Goal: Task Accomplishment & Management: Manage account settings

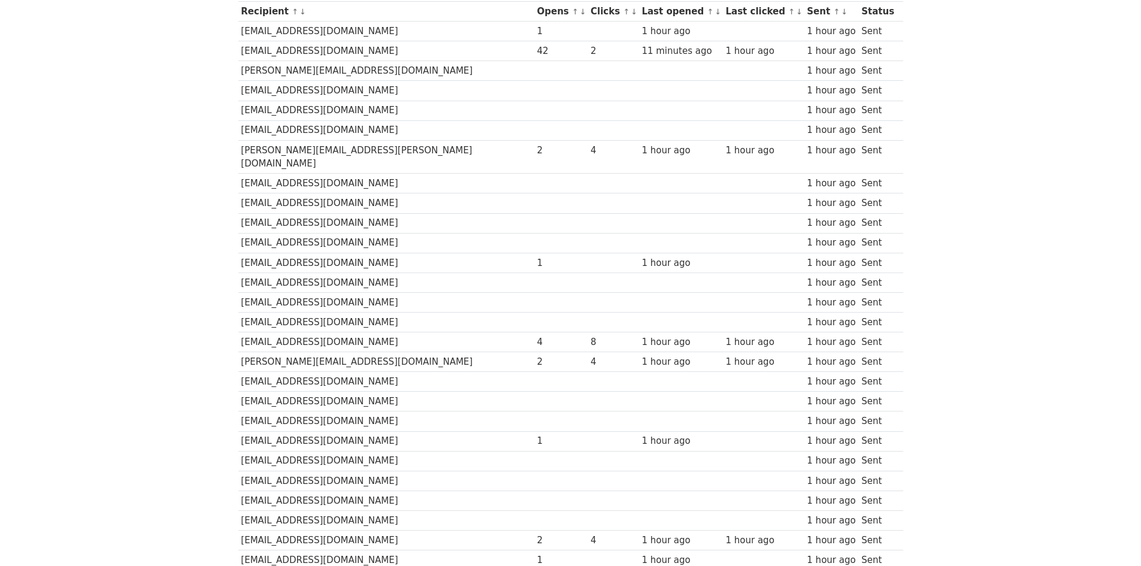
scroll to position [180, 0]
click at [1017, 289] on body "MergeMail Campaigns Templates Reports Open Gmail Daily emails left: 2 Help joan…" at bounding box center [570, 253] width 1141 height 866
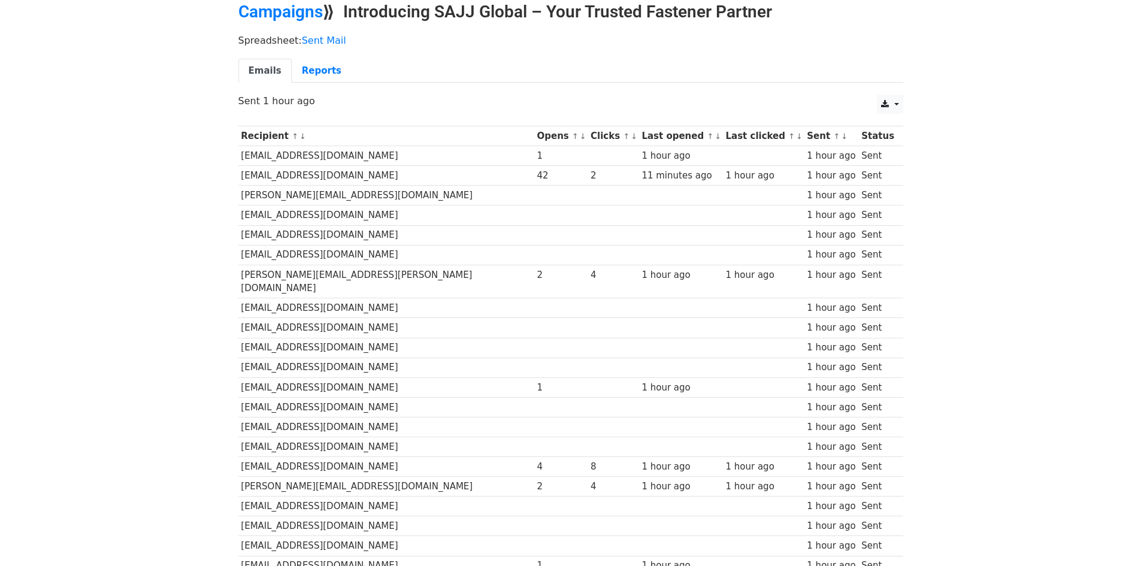
scroll to position [0, 0]
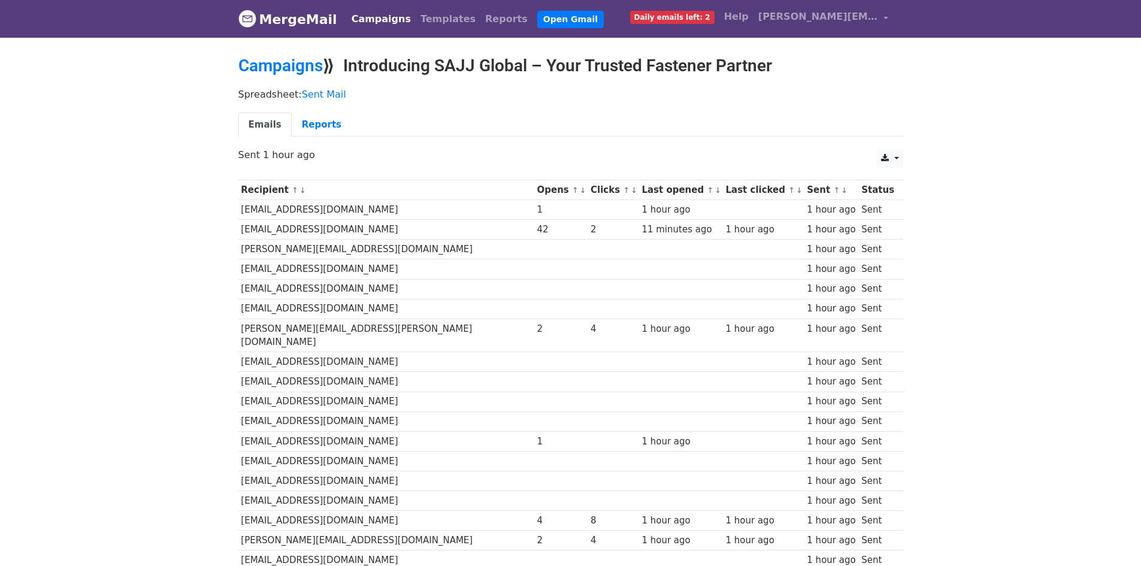
drag, startPoint x: 439, startPoint y: 234, endPoint x: 482, endPoint y: 233, distance: 43.1
click at [482, 233] on tr "tburrows@olympusglobal.co.uk 42 2 11 minutes ago 1 hour ago 1 hour ago Sent" at bounding box center [570, 230] width 665 height 20
click at [319, 133] on link "Reports" at bounding box center [322, 125] width 60 height 25
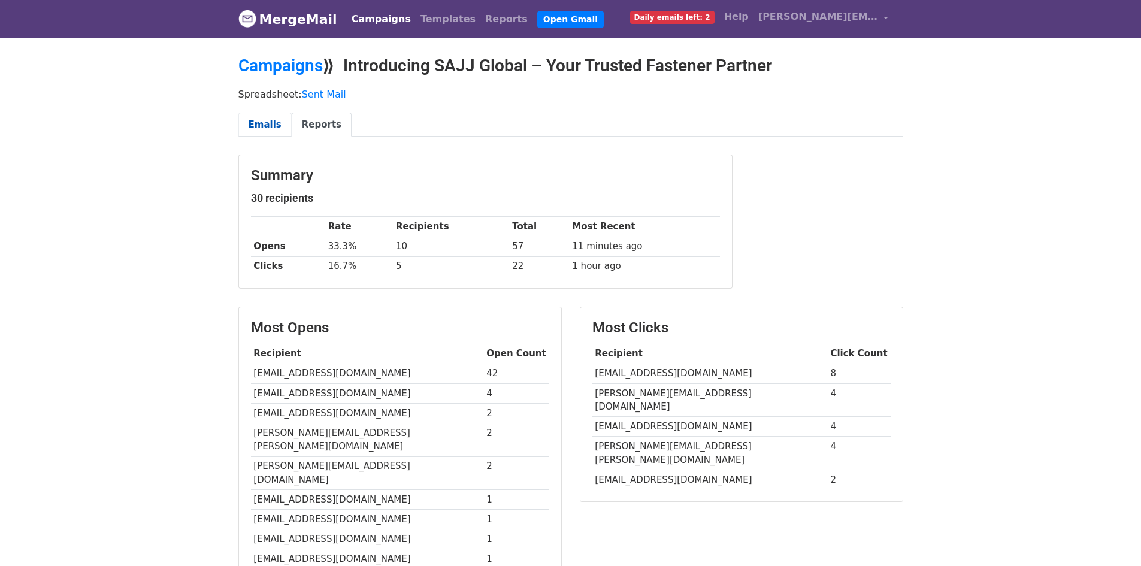
click at [280, 125] on link "Emails" at bounding box center [264, 125] width 53 height 25
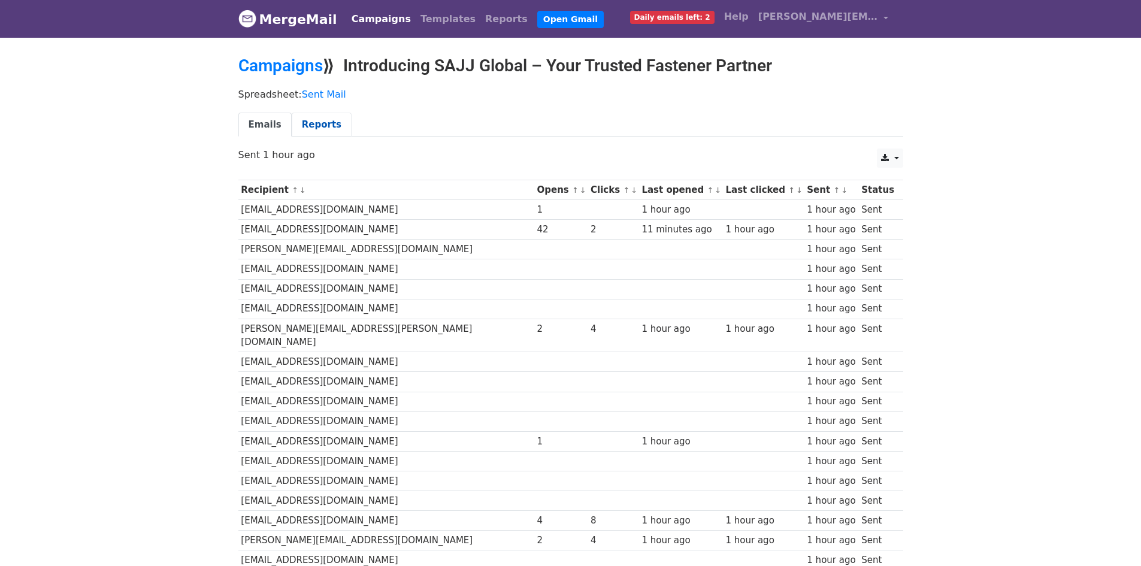
click at [297, 126] on link "Reports" at bounding box center [322, 125] width 60 height 25
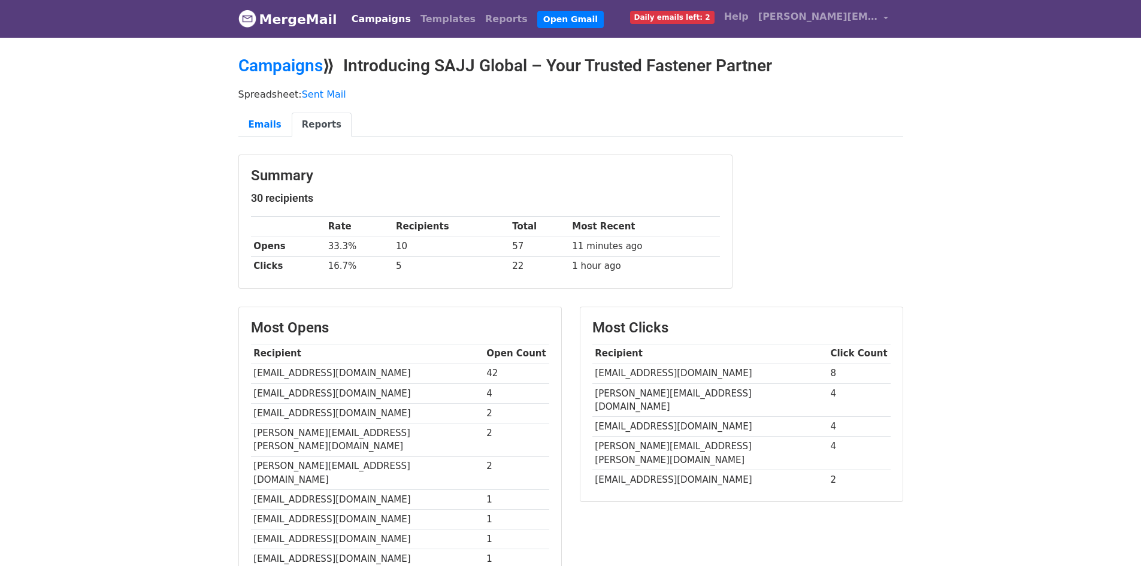
click at [289, 10] on link "MergeMail" at bounding box center [287, 19] width 99 height 25
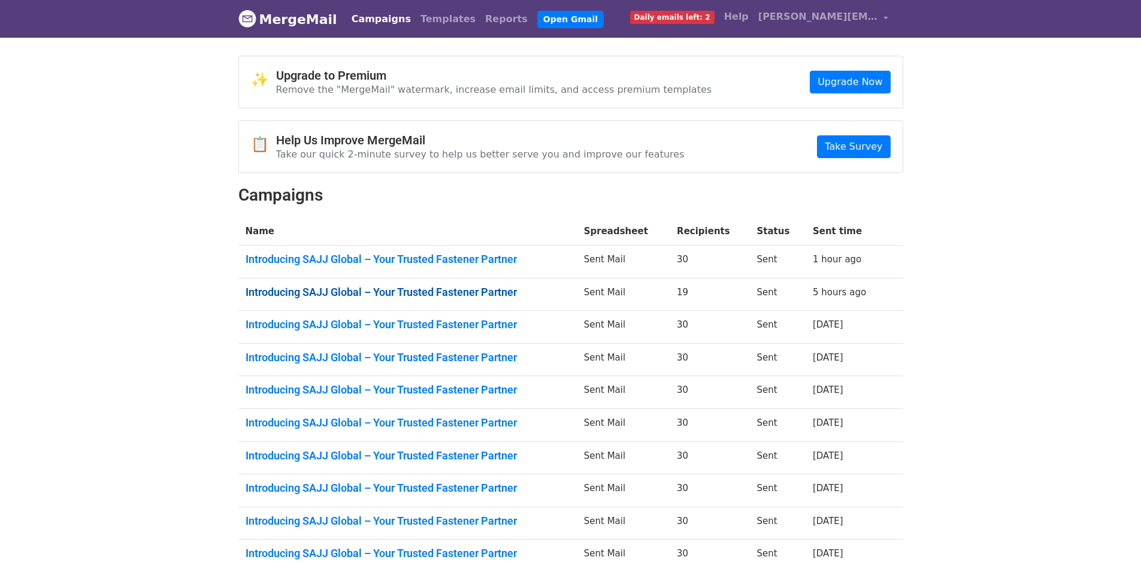
click at [434, 286] on link "Introducing SAJJ Global – Your Trusted Fastener Partner" at bounding box center [408, 292] width 324 height 13
click at [368, 319] on link "Introducing SAJJ Global – Your Trusted Fastener Partner" at bounding box center [408, 324] width 324 height 13
click at [419, 356] on link "Introducing SAJJ Global – Your Trusted Fastener Partner" at bounding box center [408, 357] width 324 height 13
click at [468, 391] on link "Introducing SAJJ Global – Your Trusted Fastener Partner" at bounding box center [408, 389] width 324 height 13
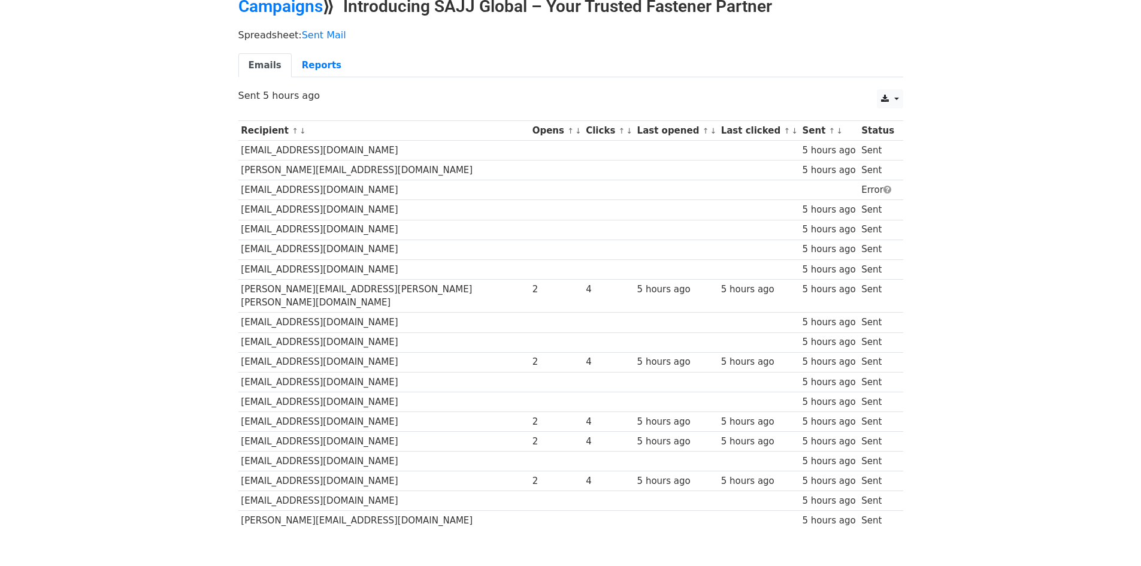
scroll to position [116, 0]
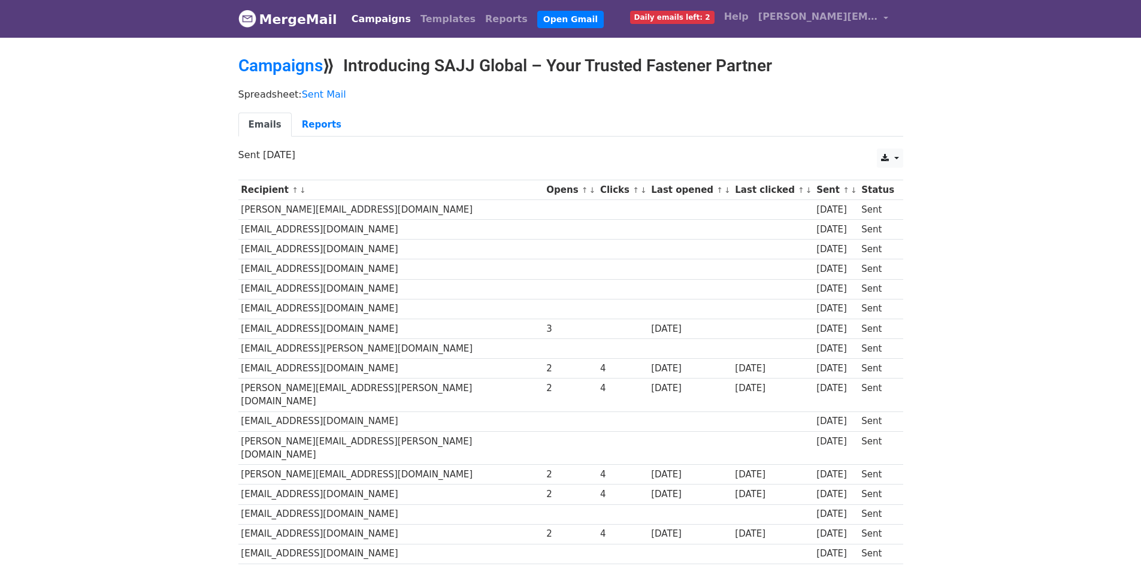
click at [678, 125] on ul "Emails Reports" at bounding box center [570, 125] width 665 height 25
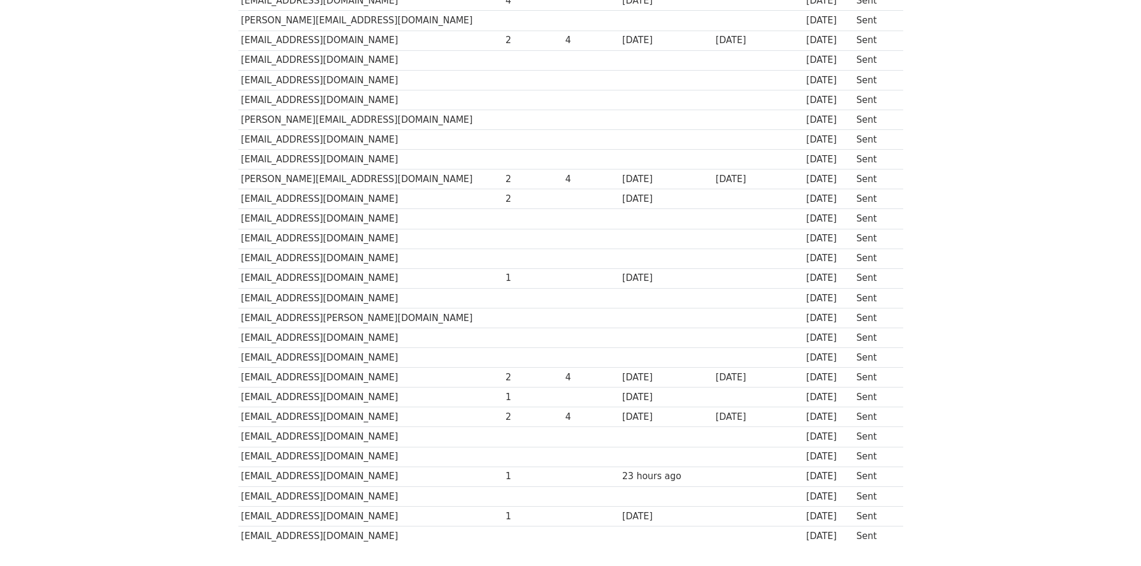
scroll to position [95, 0]
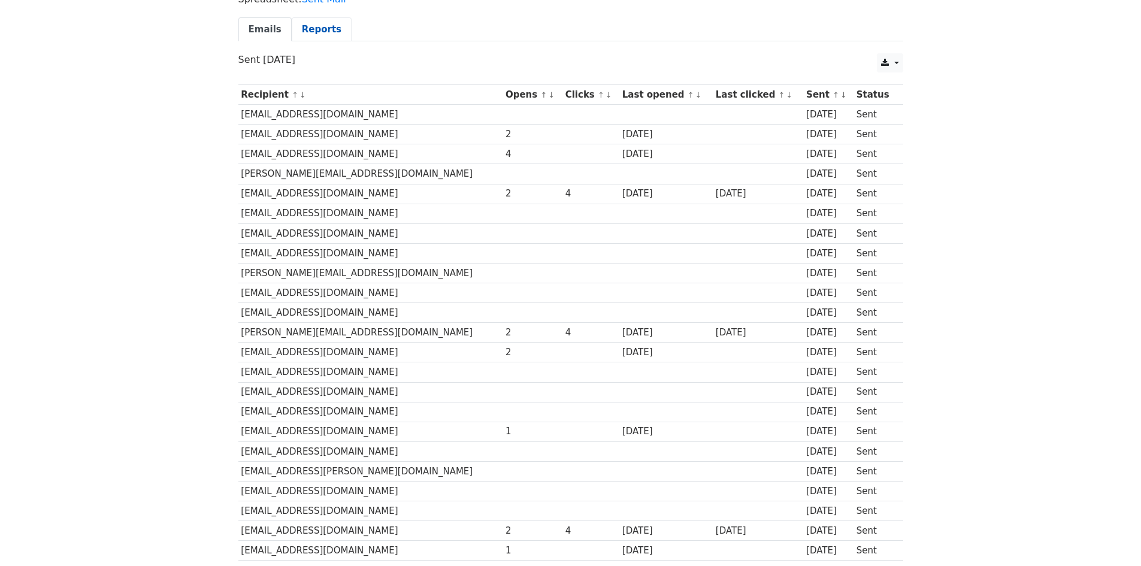
click at [310, 35] on link "Reports" at bounding box center [322, 29] width 60 height 25
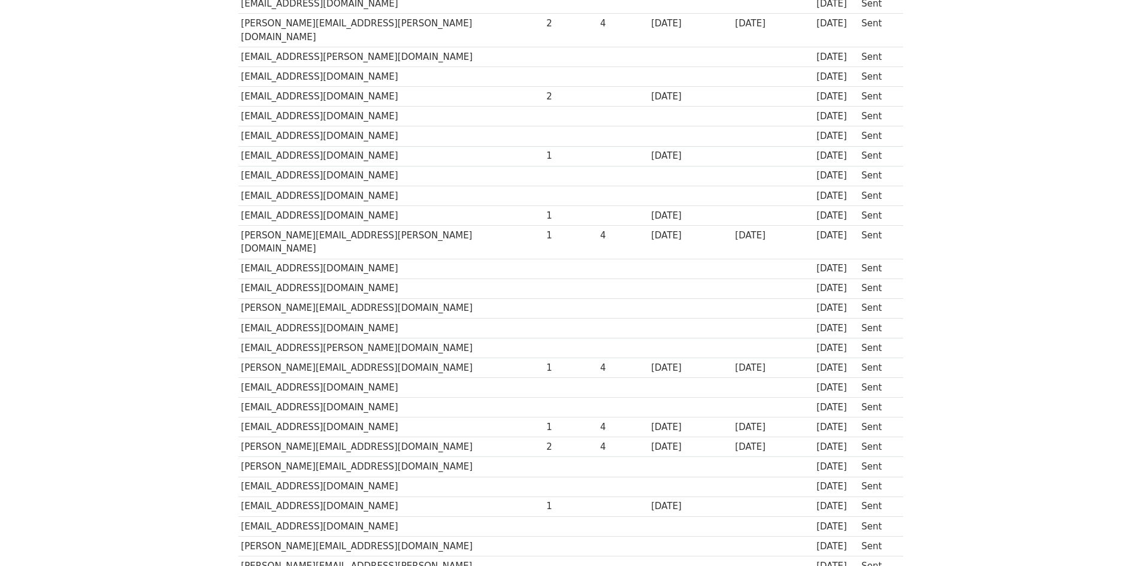
scroll to position [95, 0]
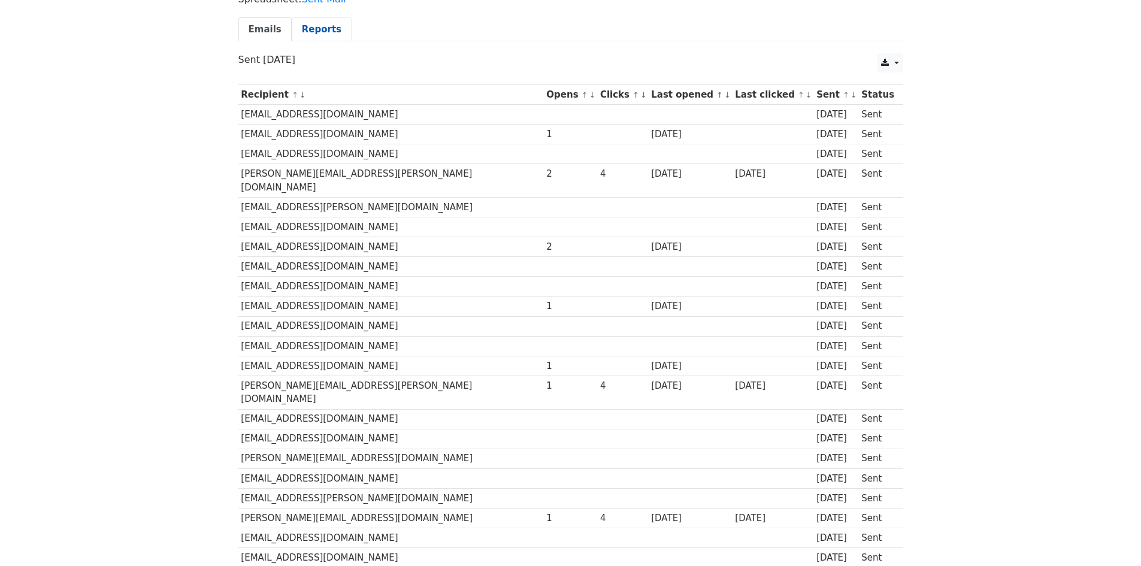
click at [309, 37] on link "Reports" at bounding box center [322, 29] width 60 height 25
